Goal: Transaction & Acquisition: Purchase product/service

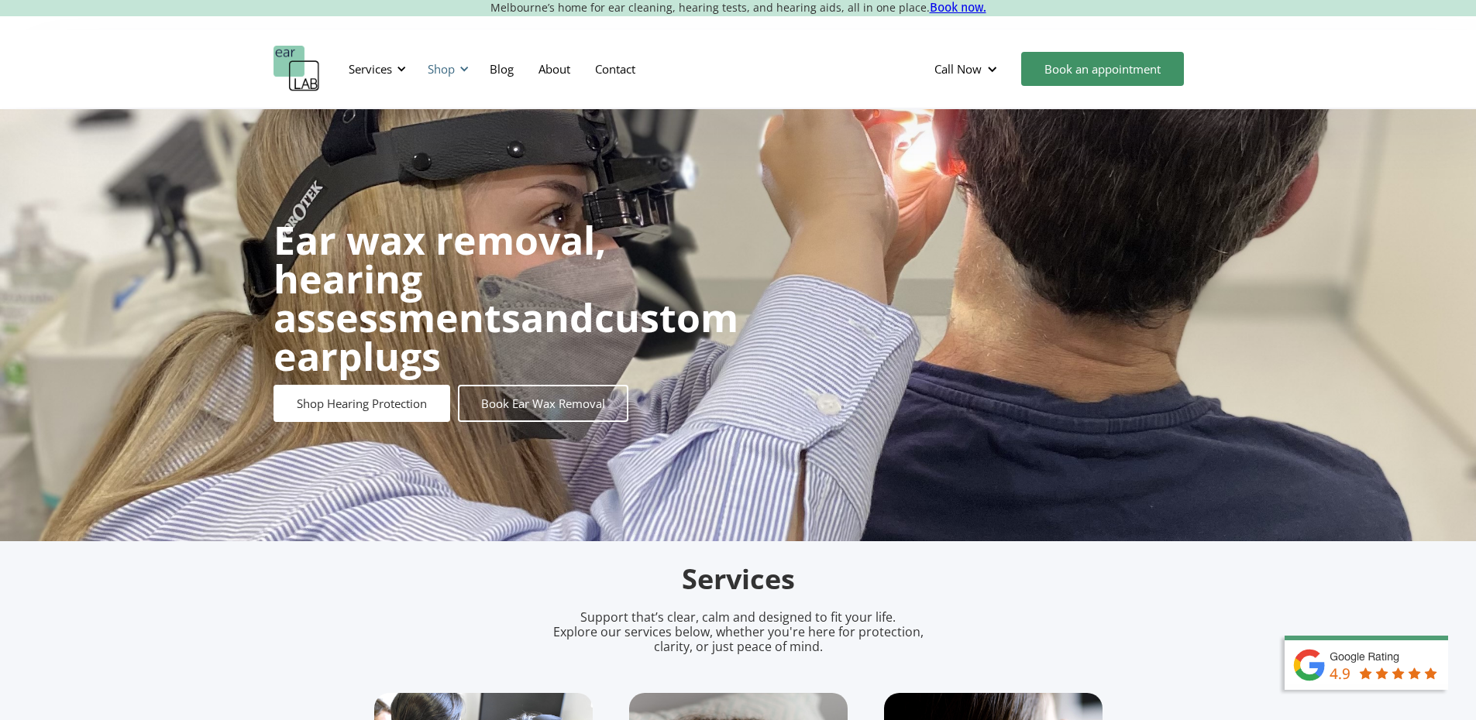
click at [450, 61] on div "Shop" at bounding box center [441, 68] width 27 height 15
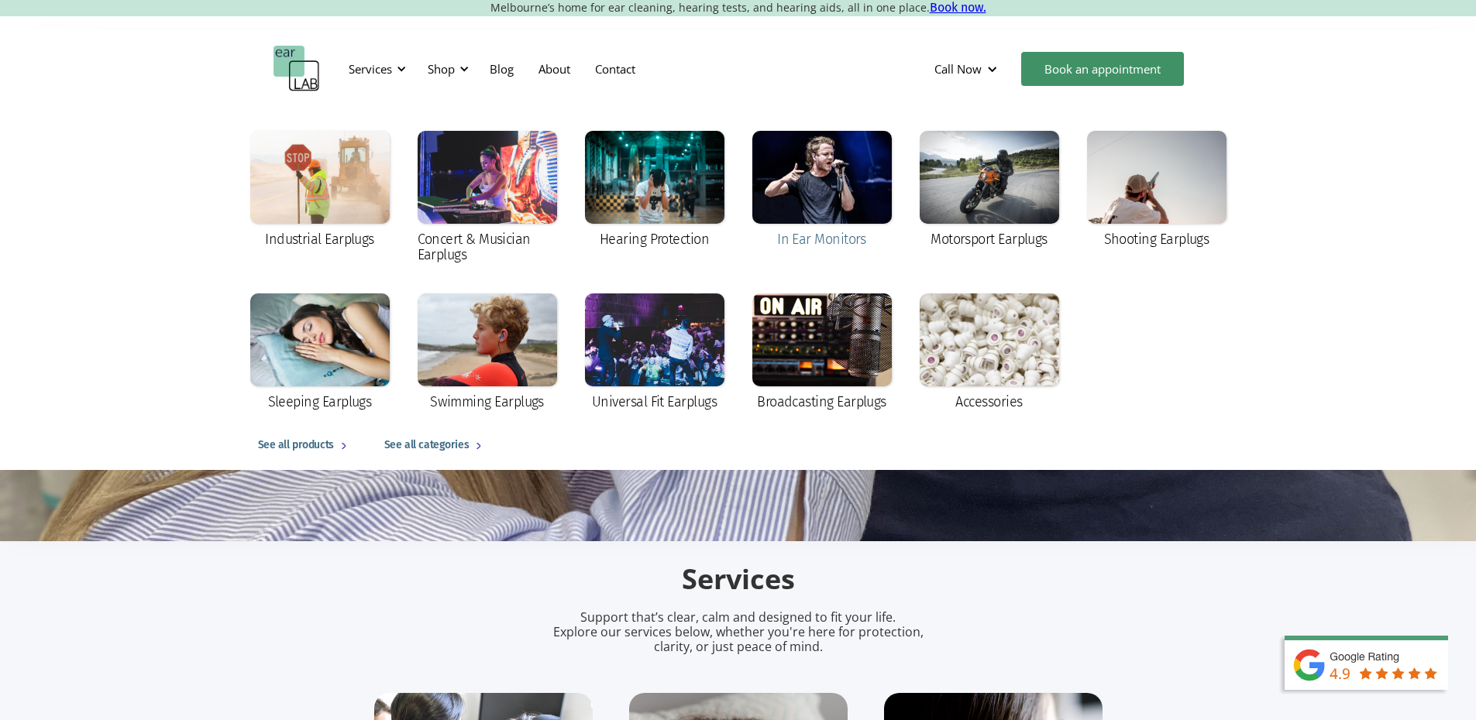
click at [817, 218] on div at bounding box center [821, 177] width 139 height 93
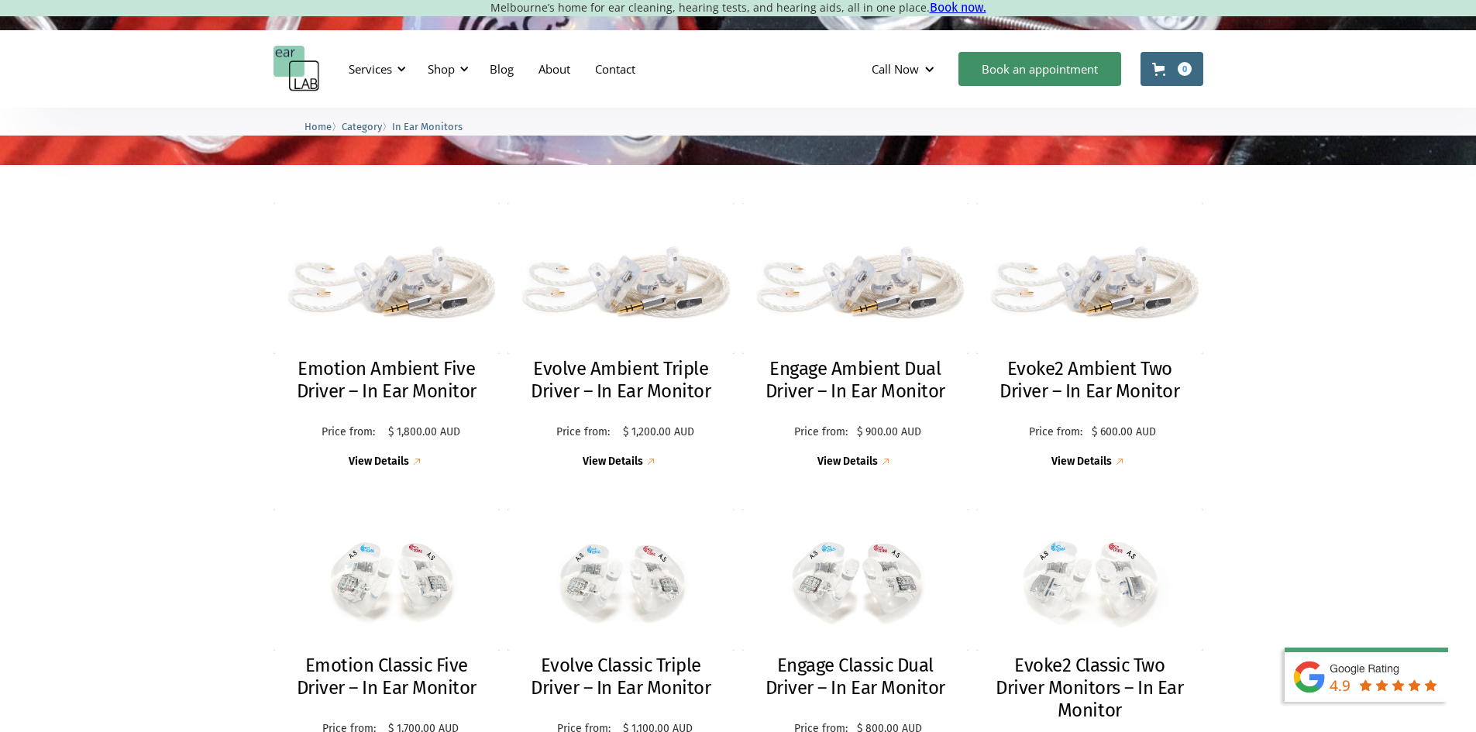
scroll to position [483, 0]
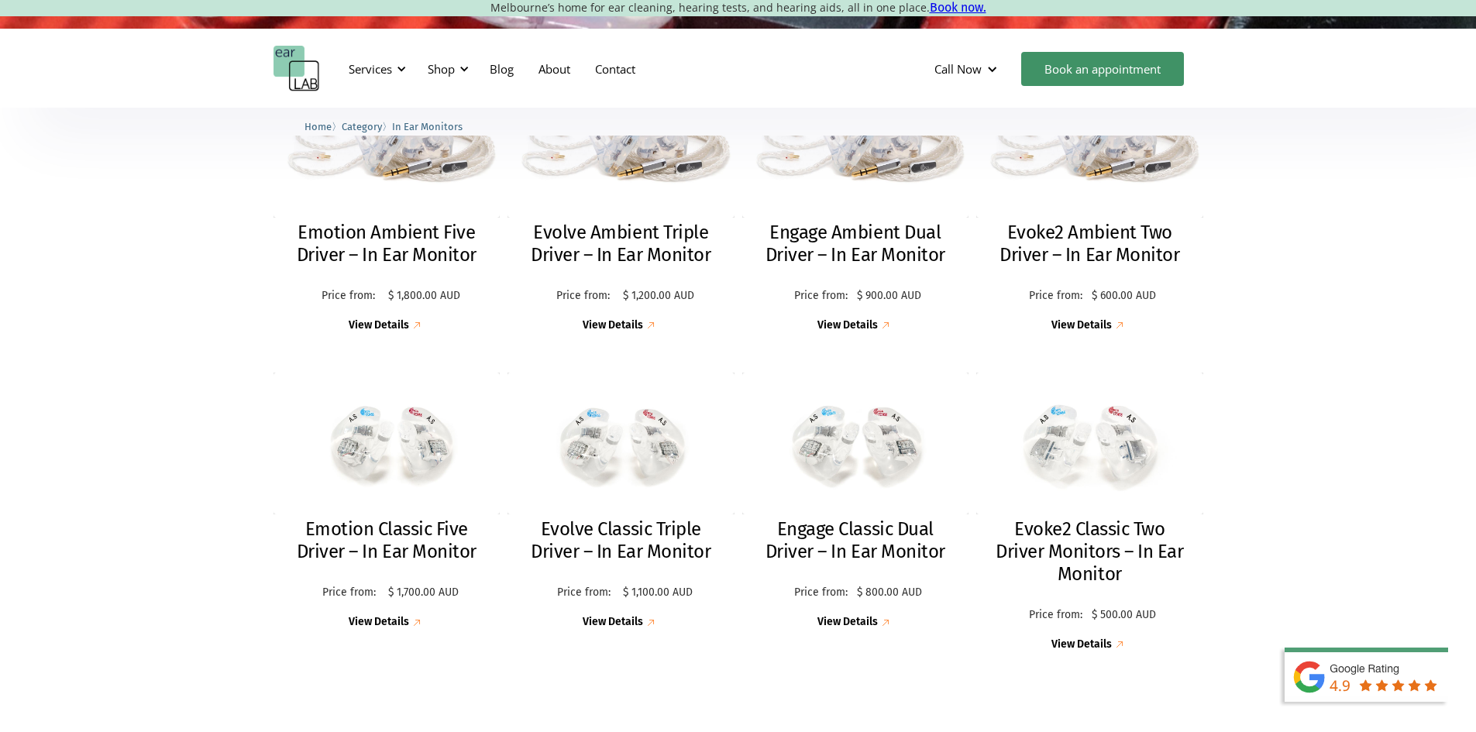
click at [1099, 466] on img at bounding box center [1089, 444] width 249 height 156
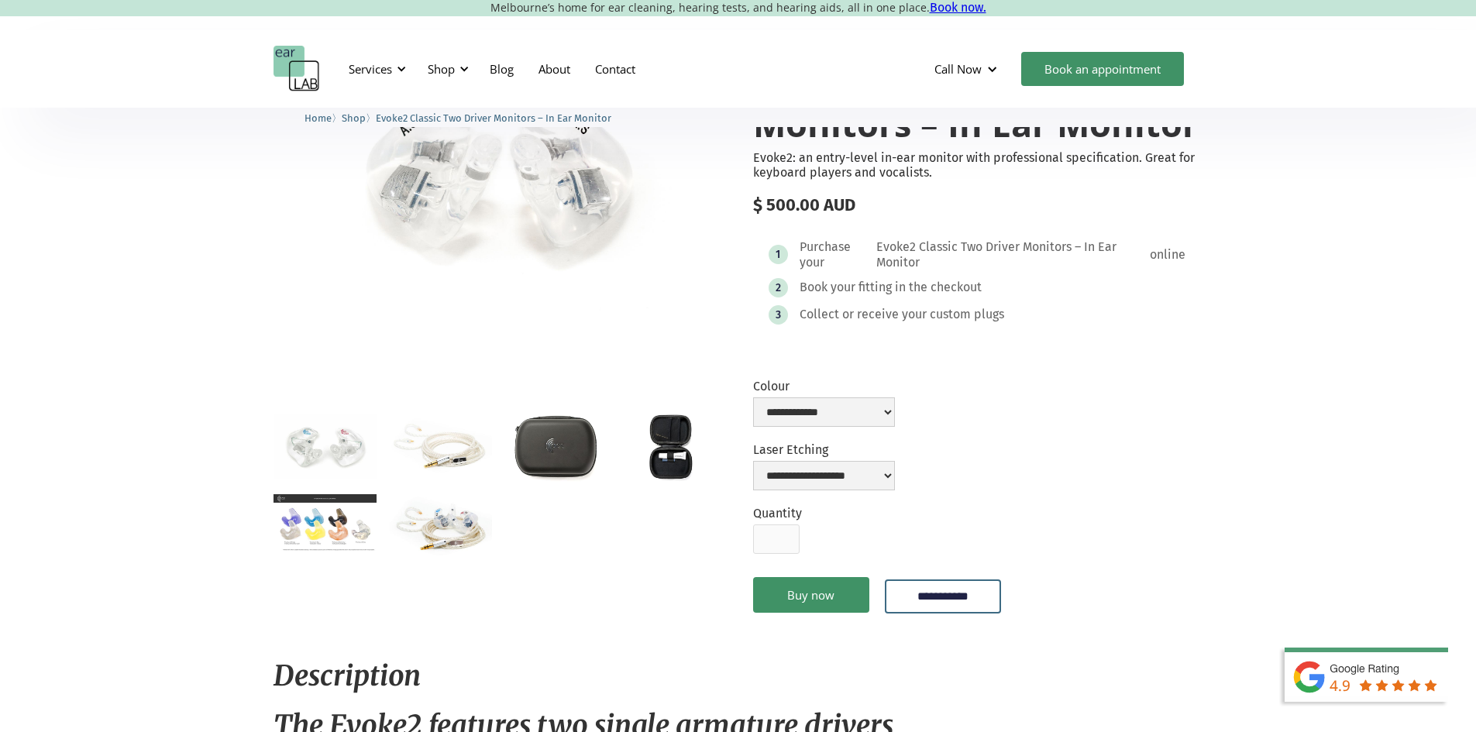
scroll to position [170, 0]
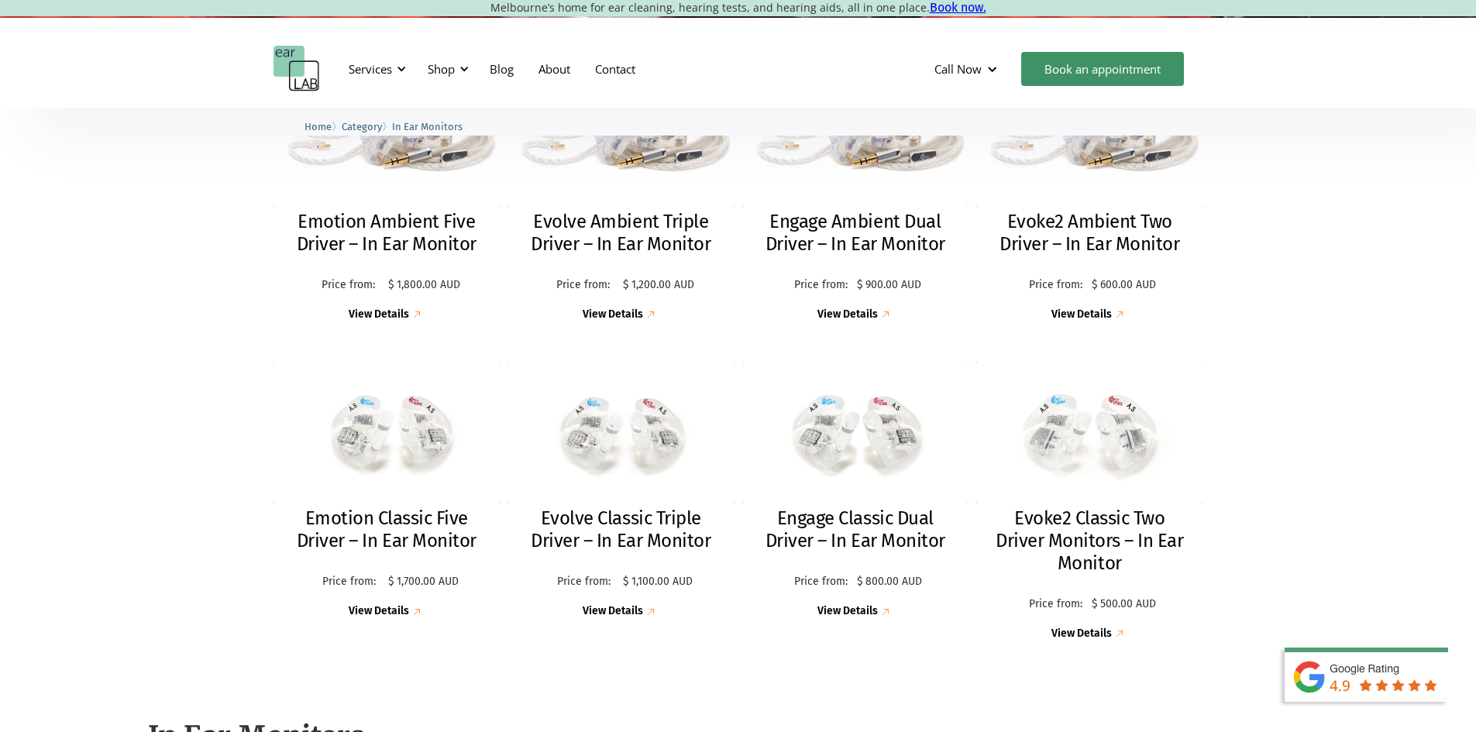
scroll to position [417, 0]
